Goal: Task Accomplishment & Management: Manage account settings

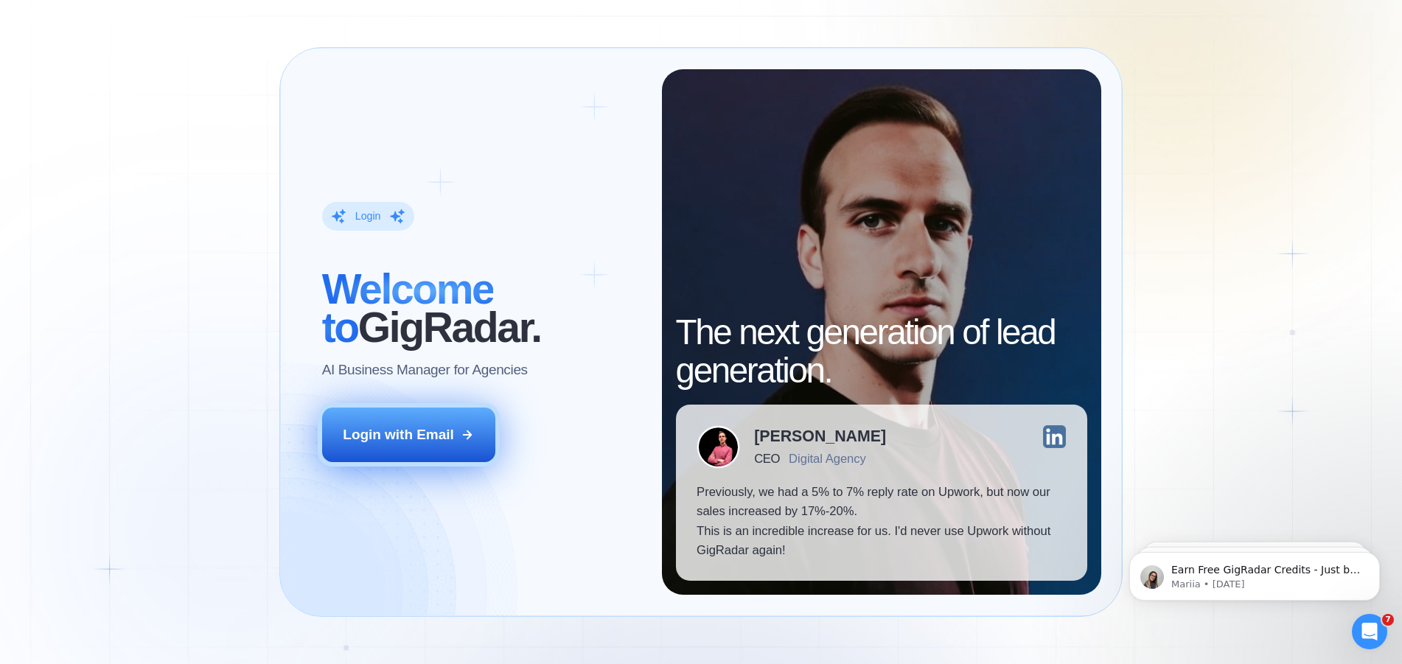
click at [409, 425] on button "Login with Email" at bounding box center [408, 435] width 173 height 55
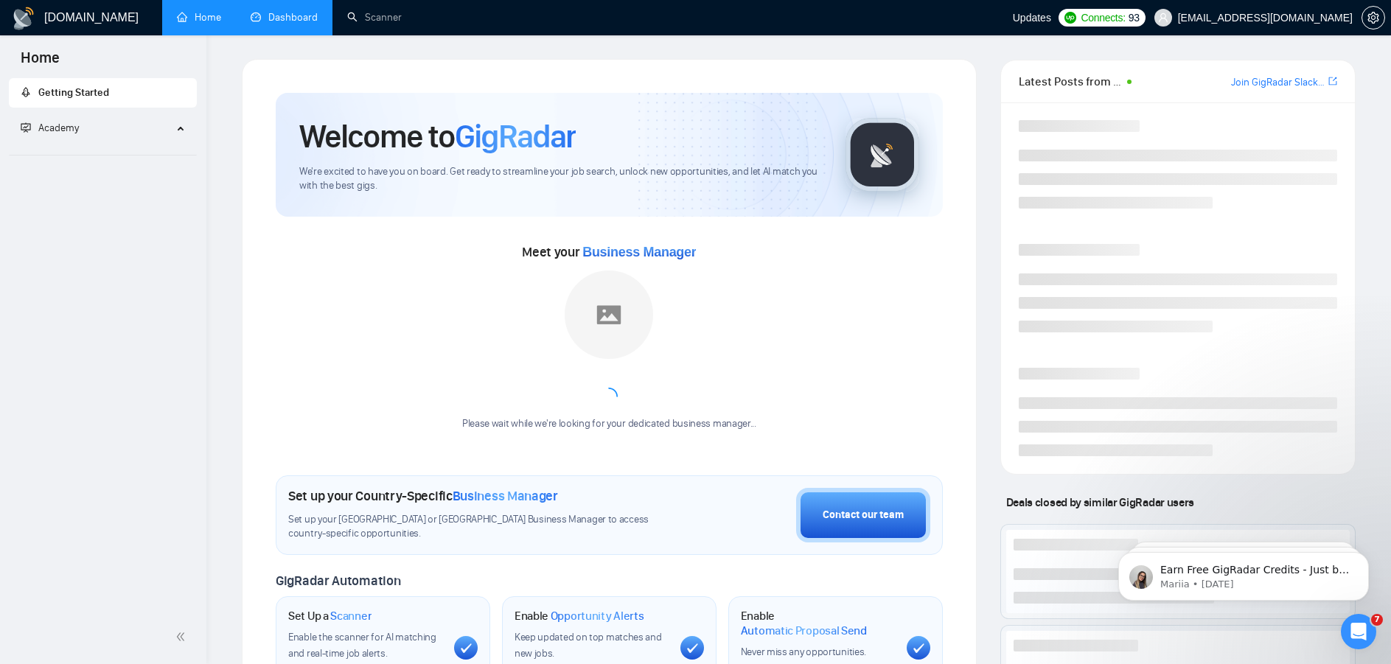
click at [305, 15] on link "Dashboard" at bounding box center [284, 17] width 67 height 13
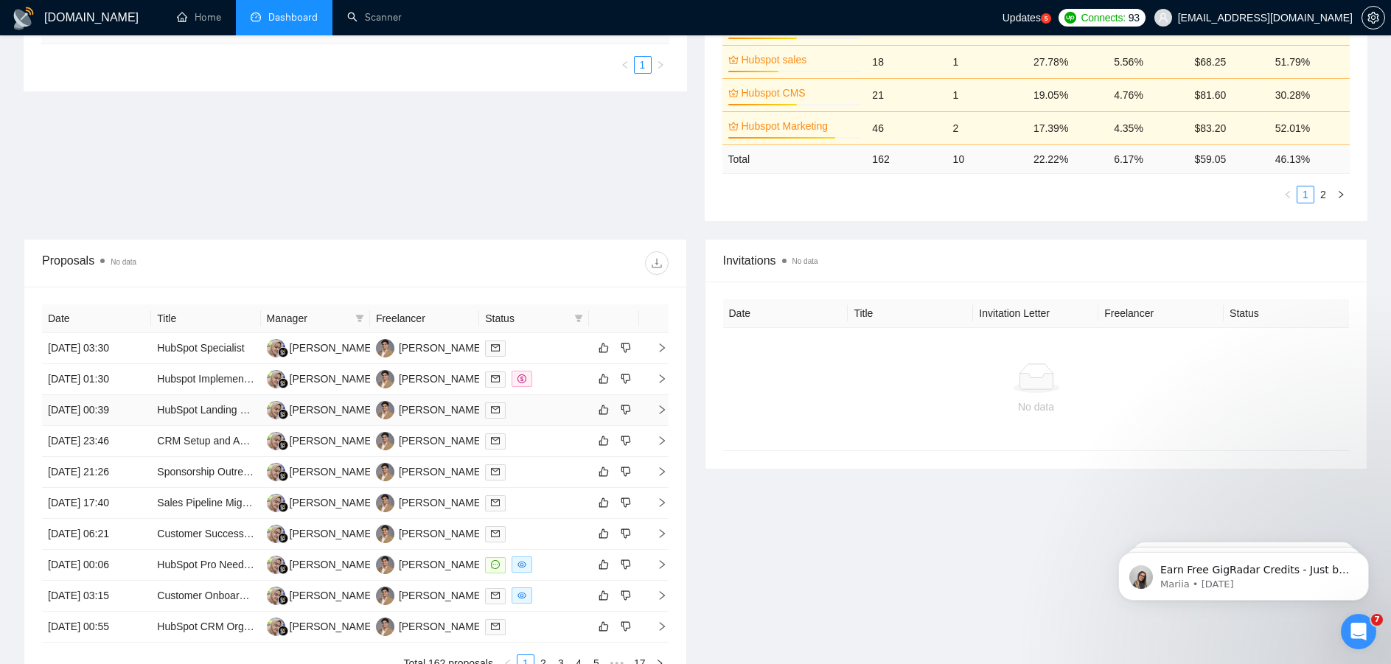
scroll to position [442, 0]
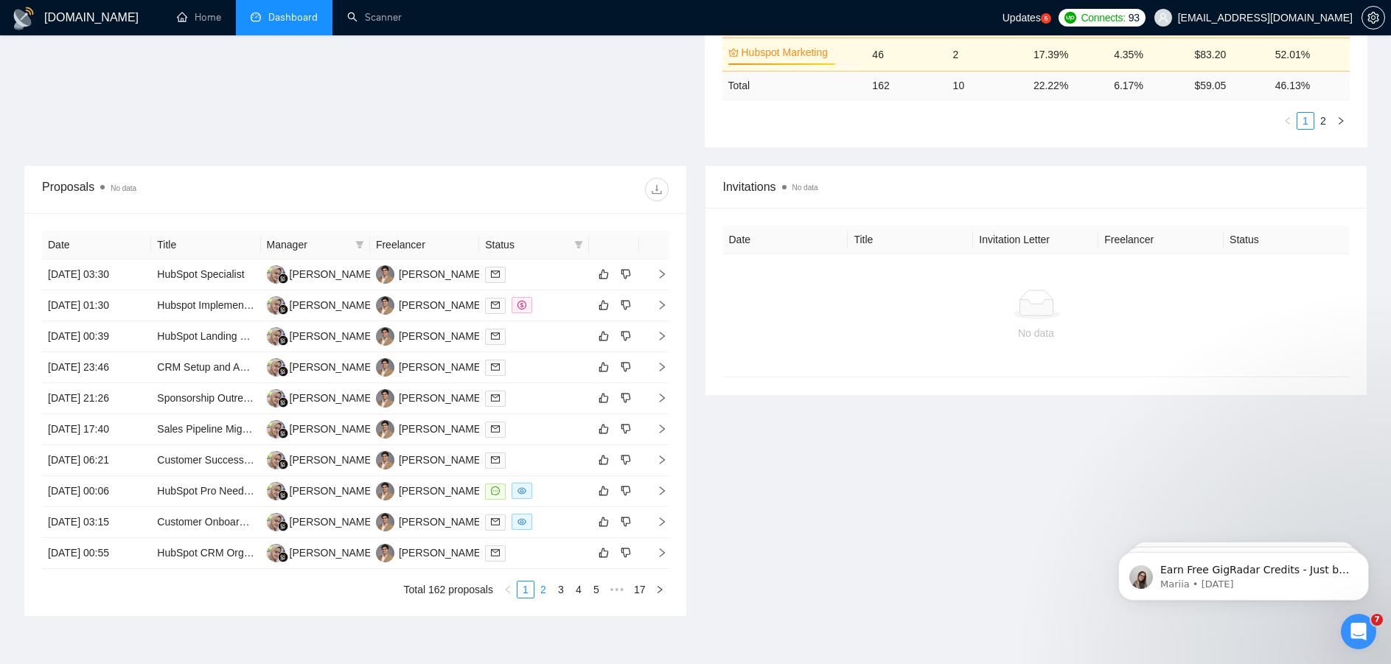
click at [546, 590] on link "2" at bounding box center [543, 590] width 16 height 16
click at [525, 592] on link "1" at bounding box center [526, 590] width 16 height 16
